Goal: Task Accomplishment & Management: Use online tool/utility

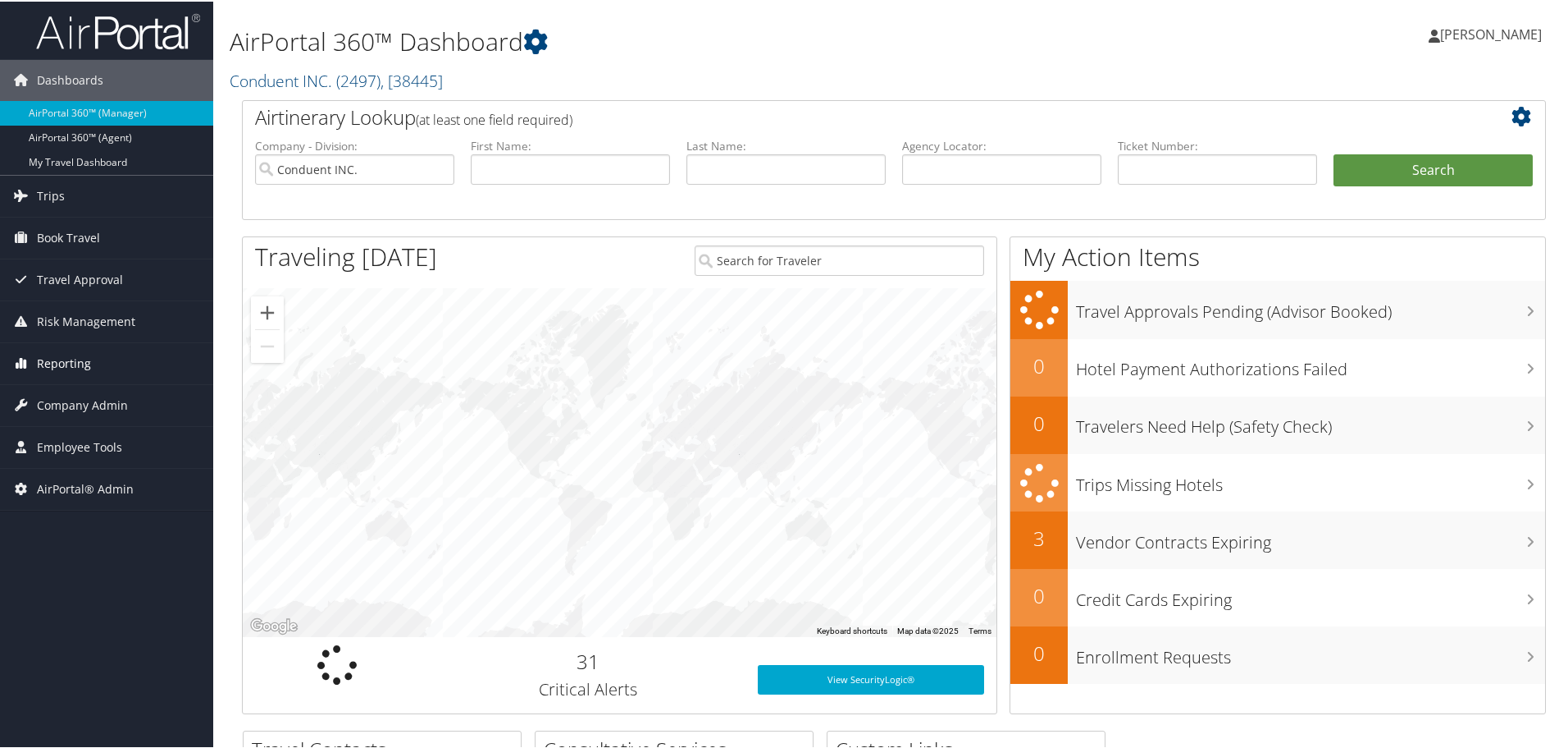
click at [48, 357] on span "Reporting" at bounding box center [64, 361] width 54 height 41
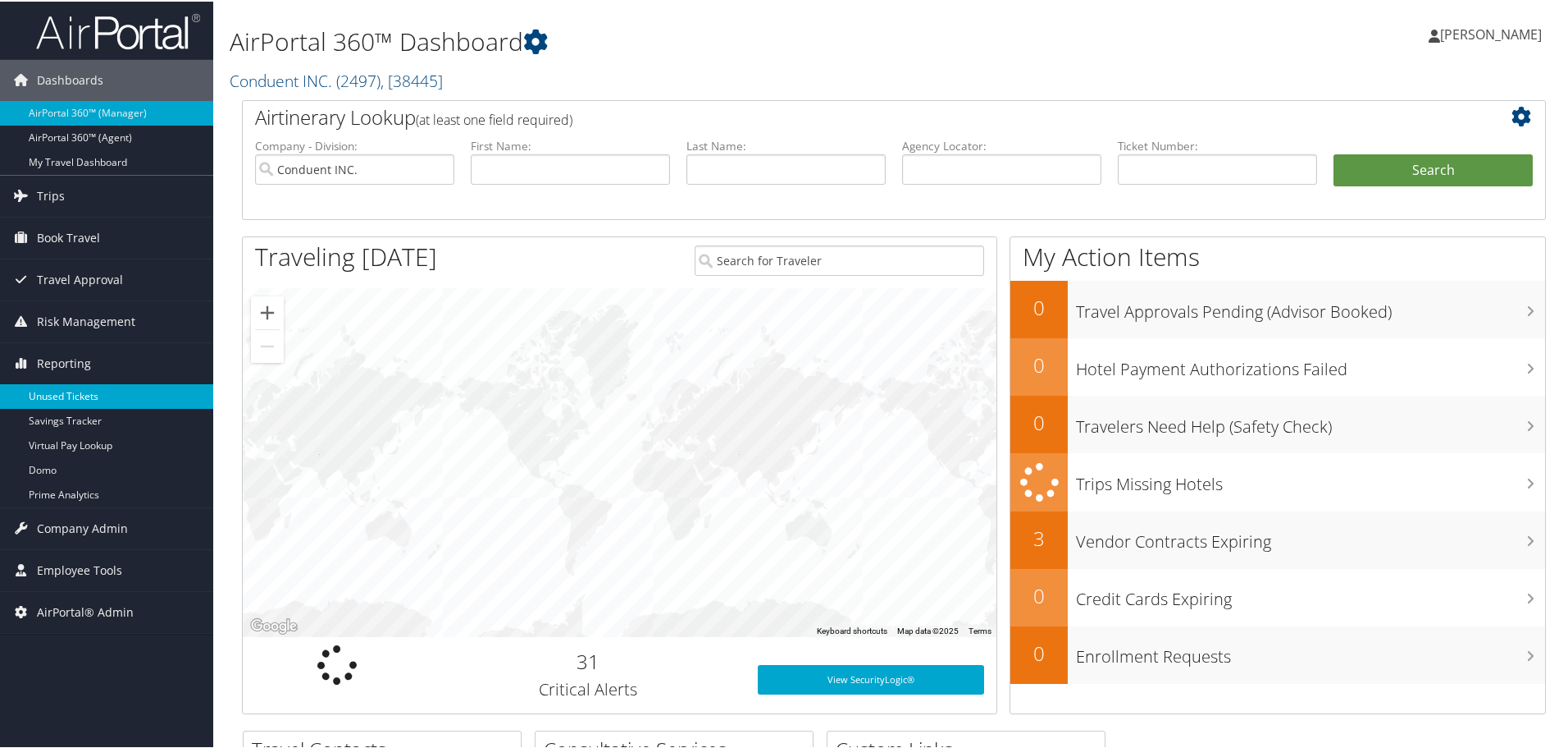
click at [54, 394] on link "Unused Tickets" at bounding box center [107, 394] width 213 height 24
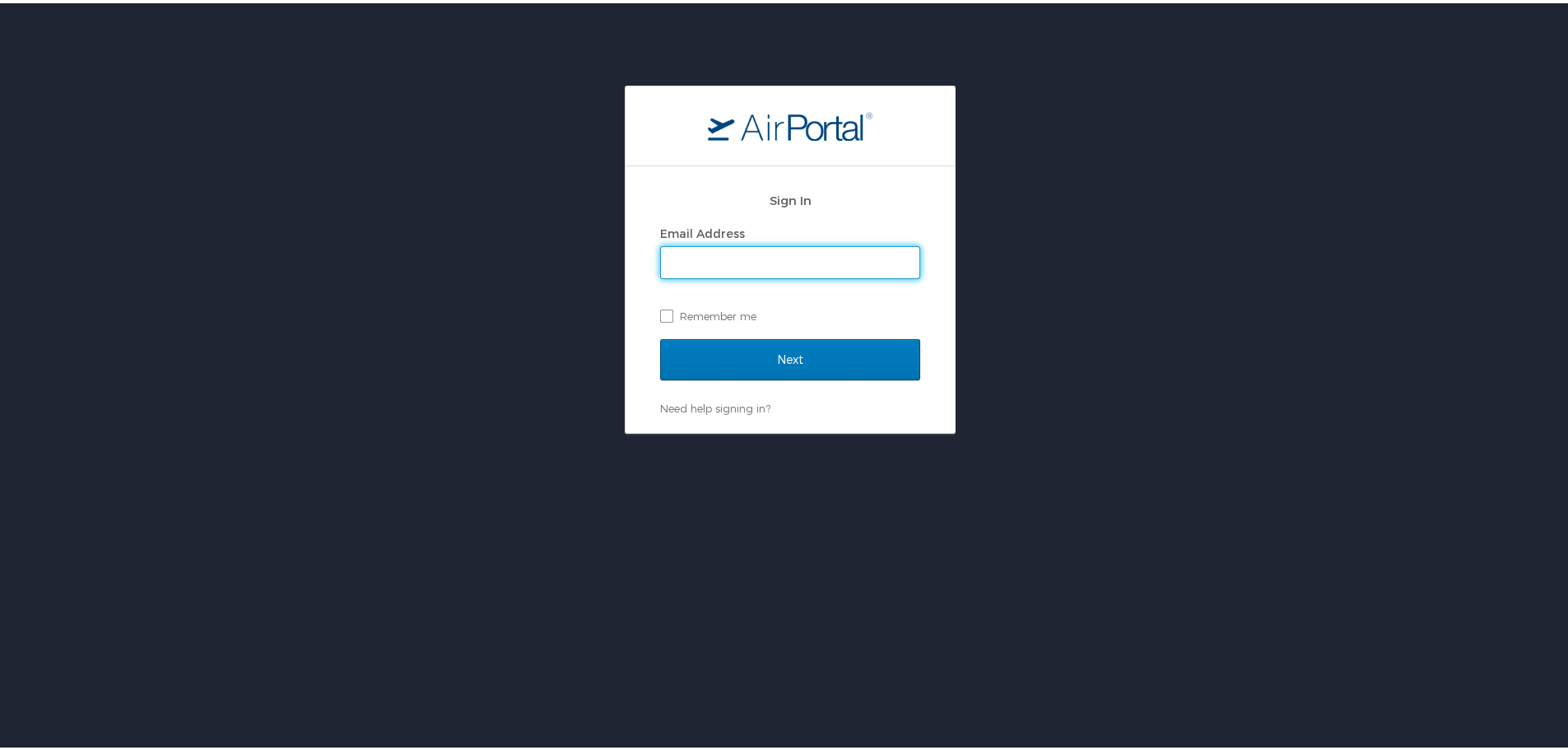
type input "mcabrera@hmhf.com"
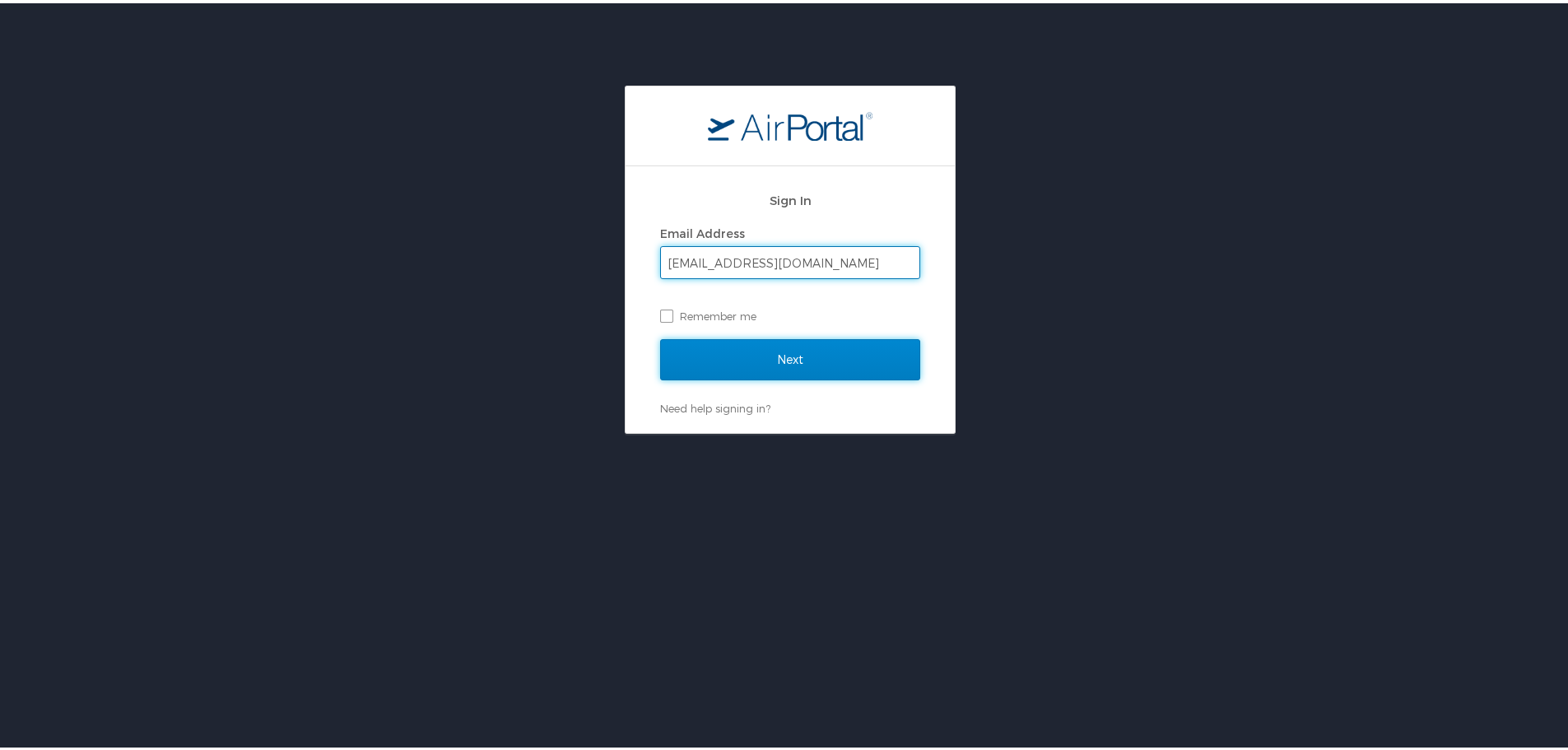
click at [781, 350] on input "Next" at bounding box center [789, 355] width 260 height 41
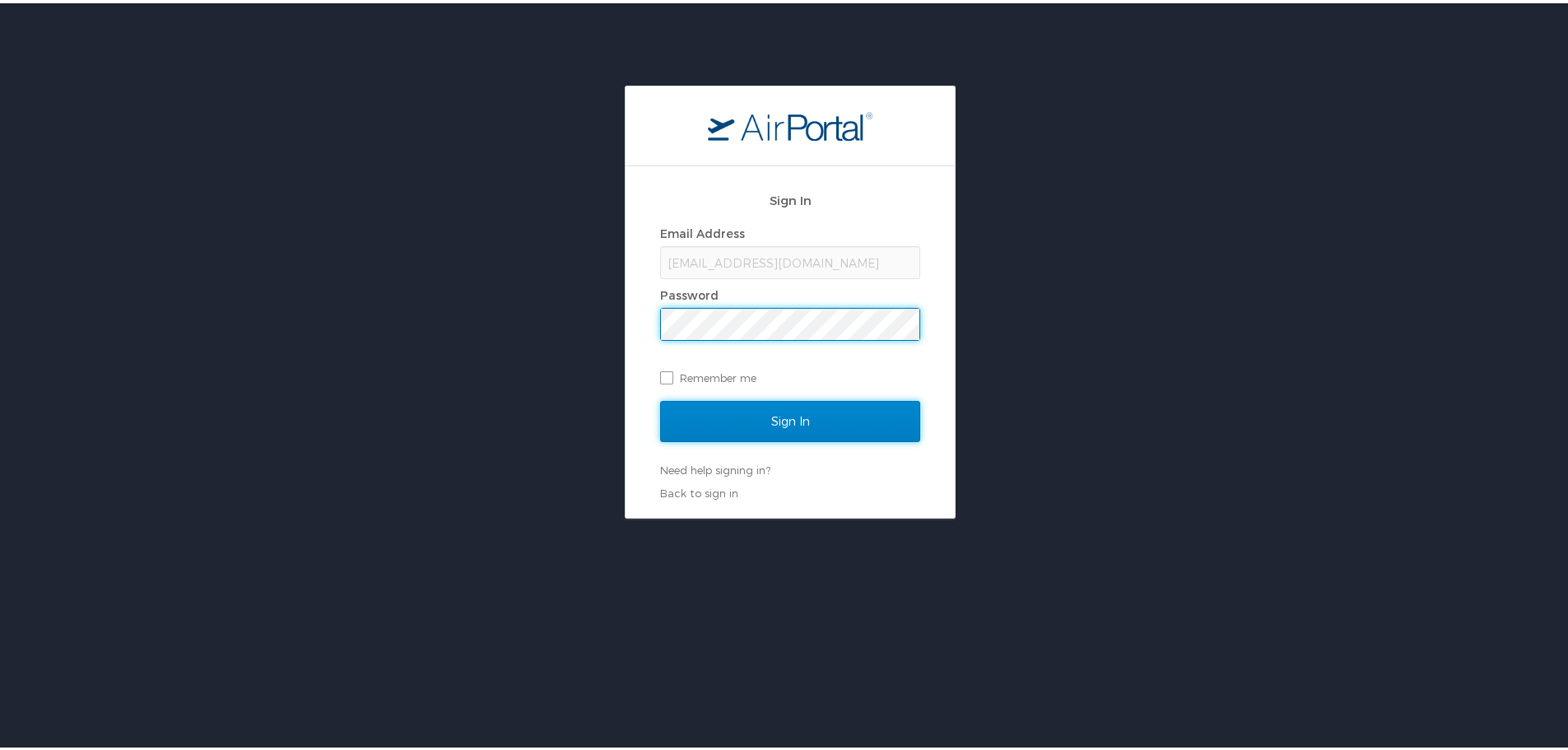
click at [776, 416] on input "Sign In" at bounding box center [789, 417] width 260 height 41
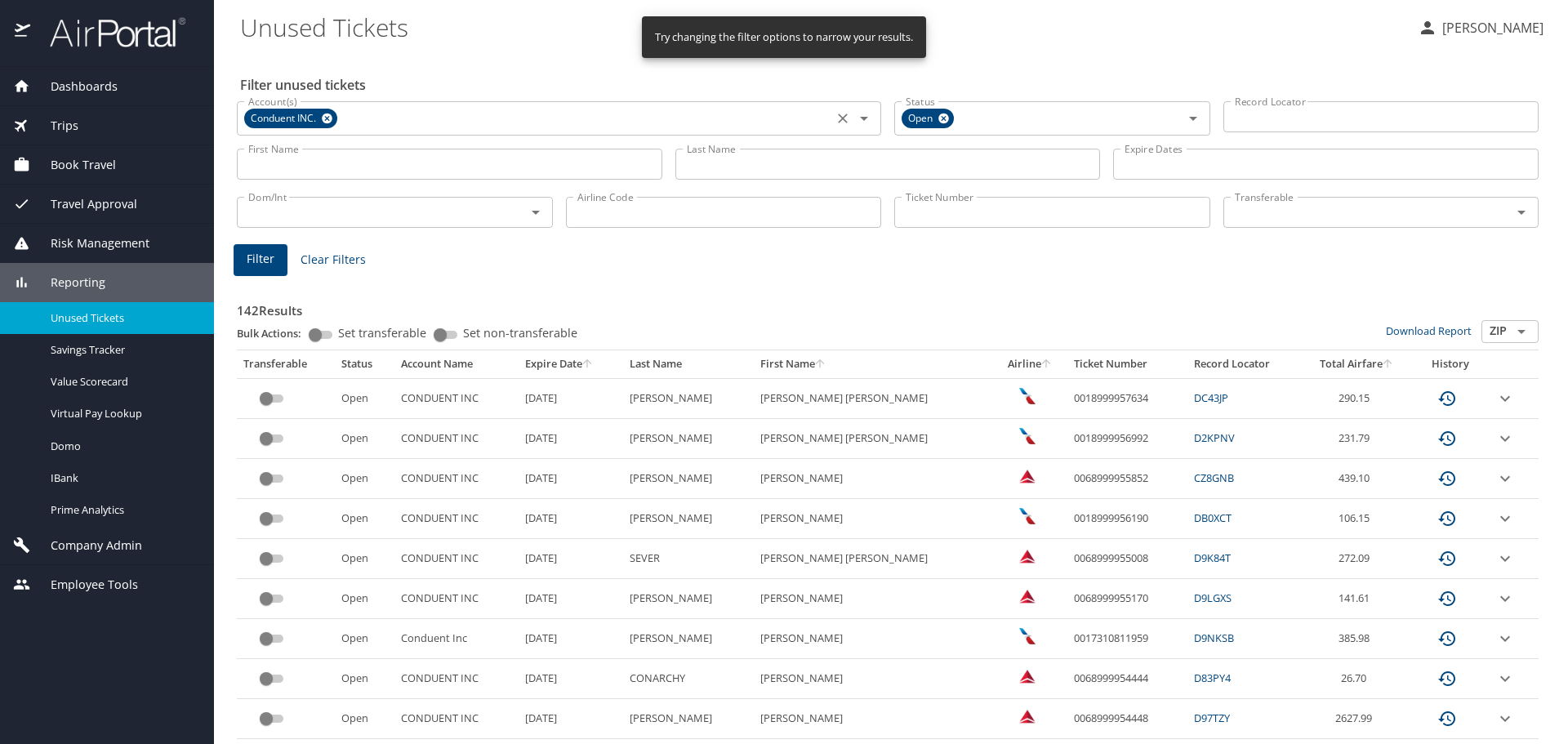
click at [325, 119] on icon at bounding box center [327, 119] width 10 height 10
click at [926, 217] on input "Ticket Number" at bounding box center [1052, 212] width 316 height 31
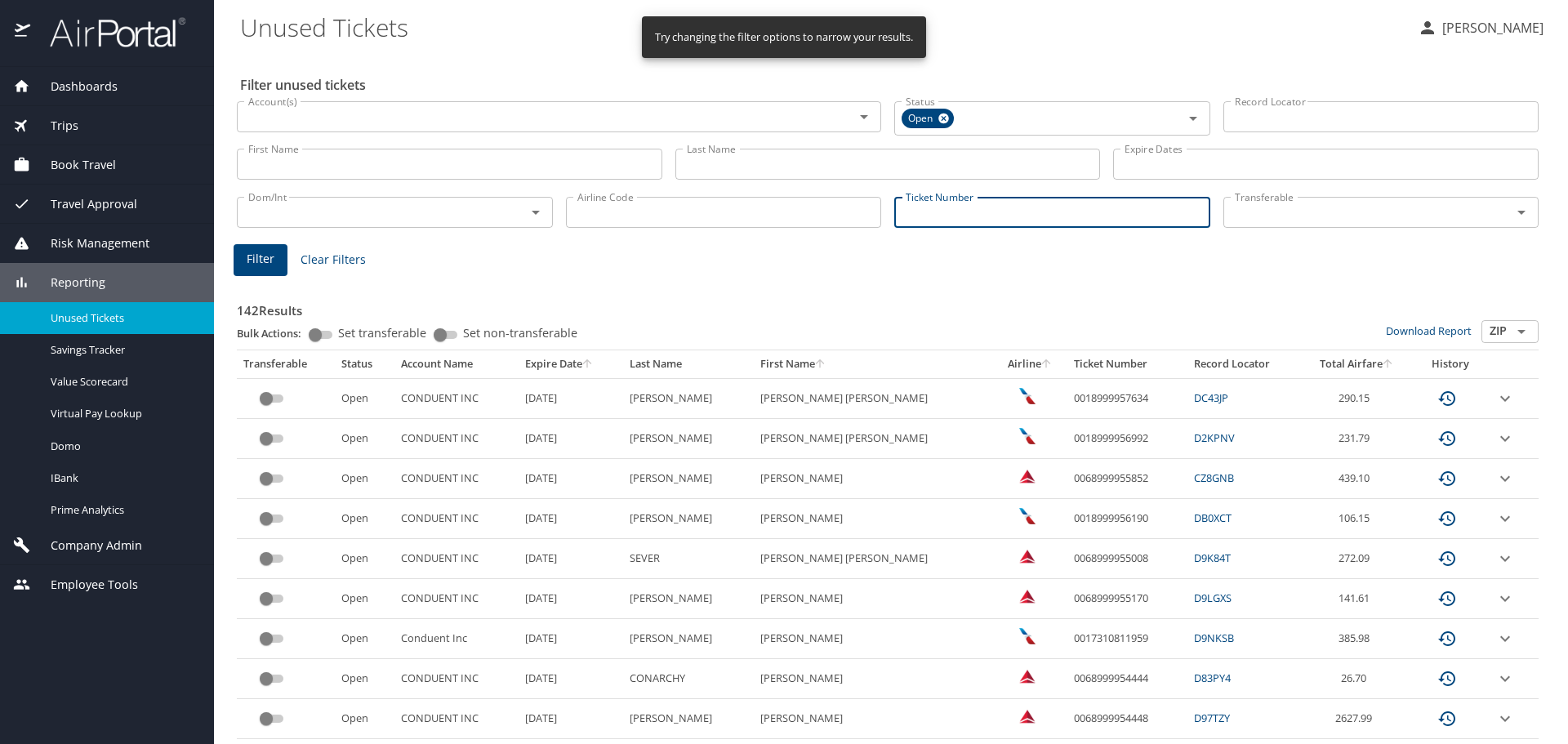
paste input "0068998480303"
type input "0068998480303"
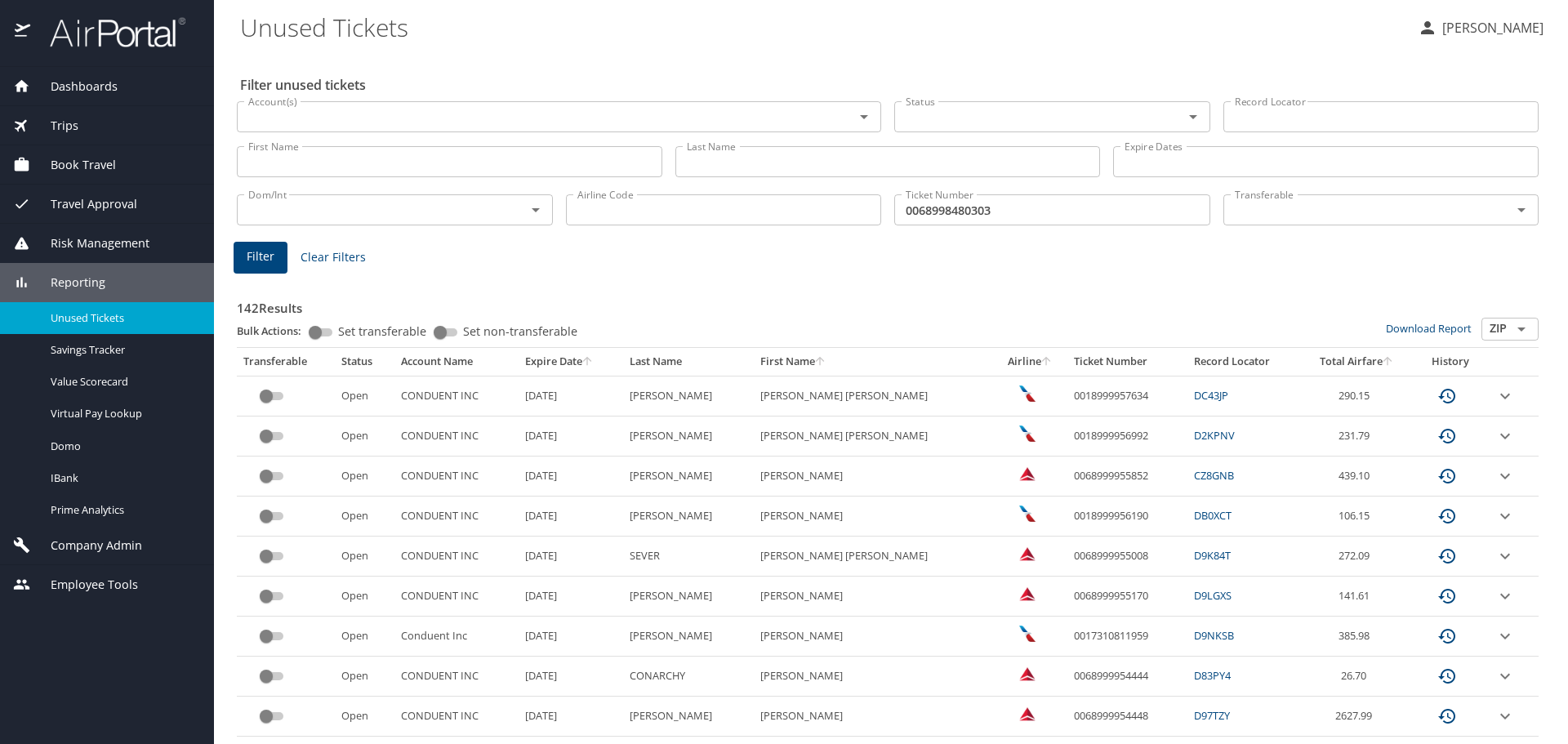
click at [267, 248] on span "Filter" at bounding box center [260, 257] width 28 height 21
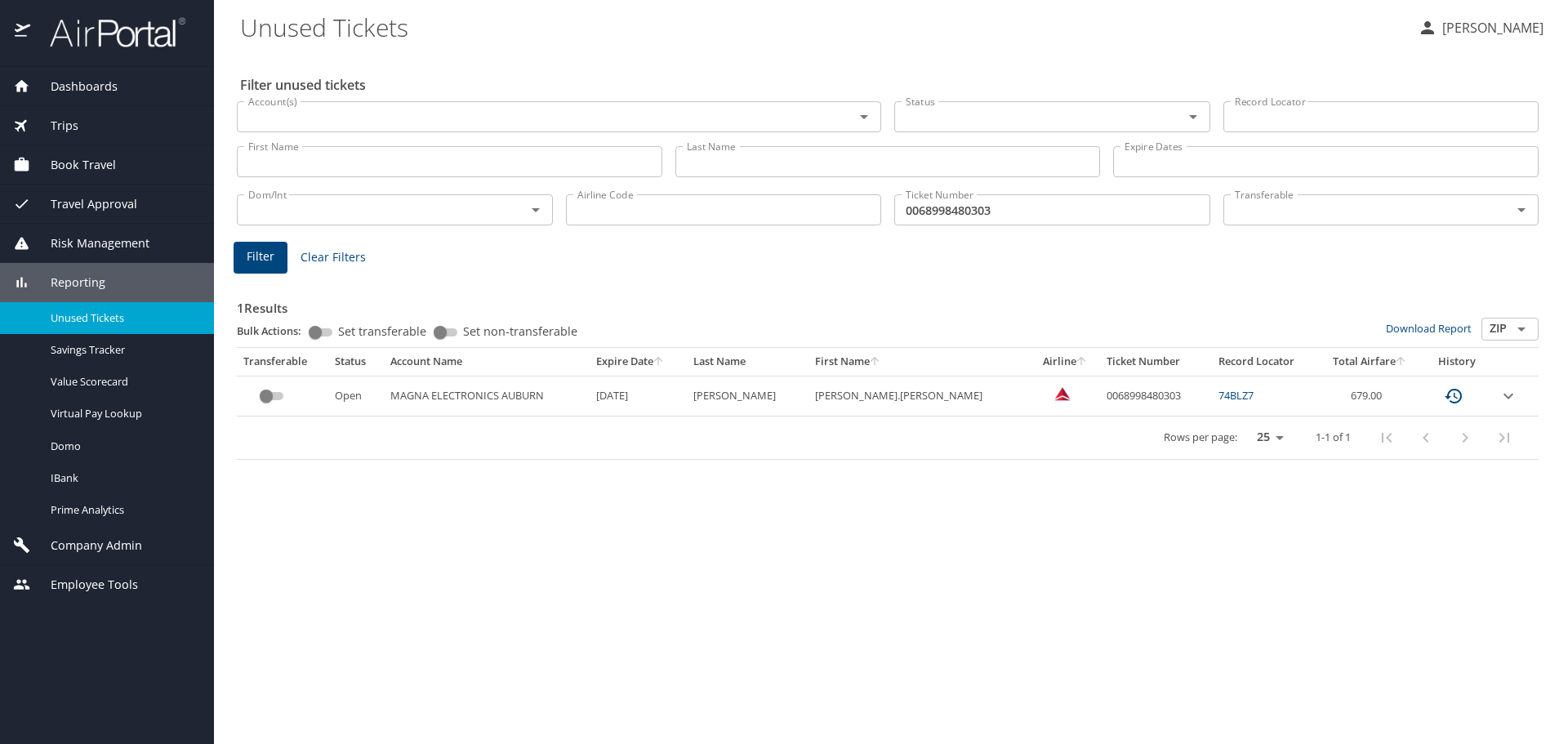
click at [1219, 391] on link "74BLZ7" at bounding box center [1236, 395] width 35 height 15
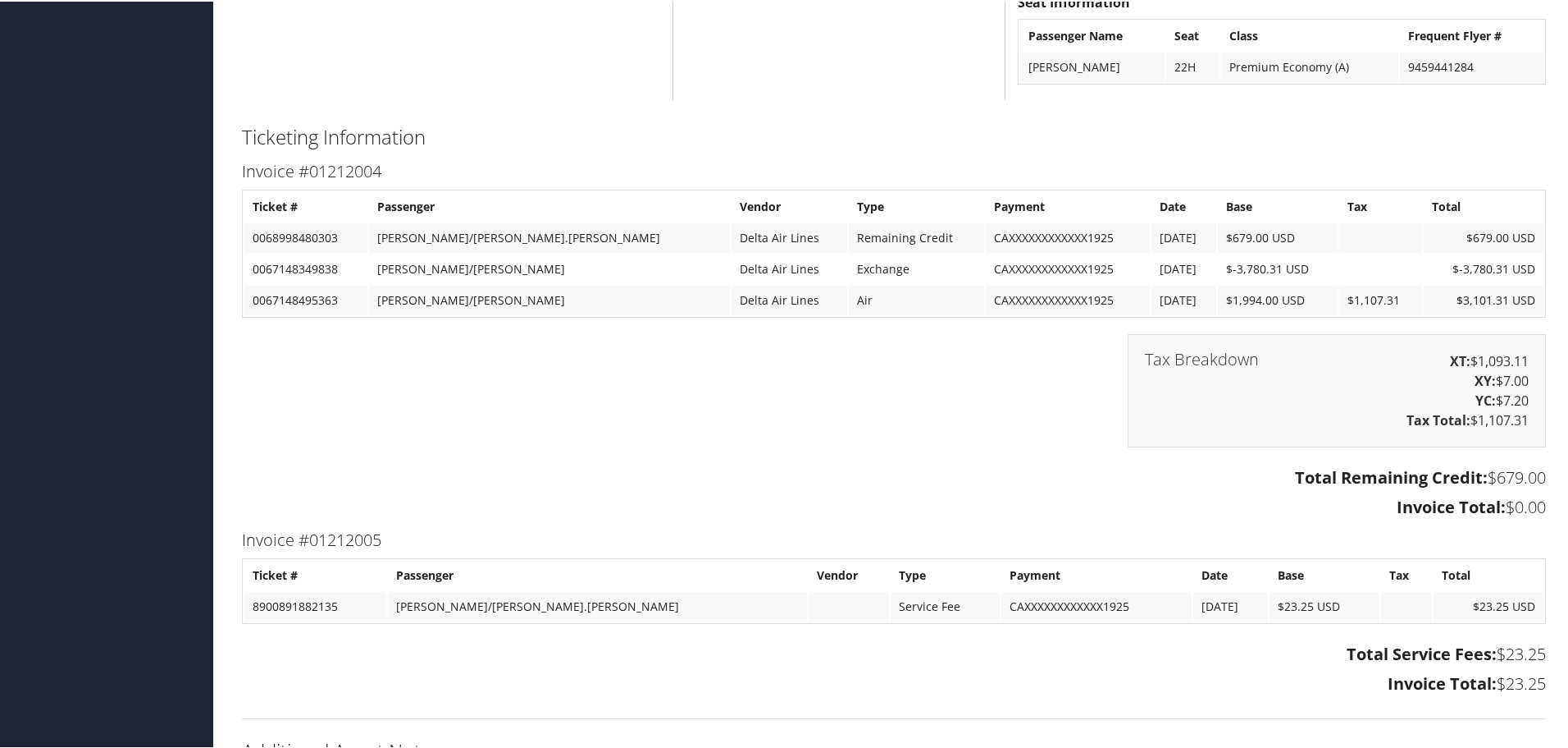
scroll to position [2790, 0]
